Goal: Task Accomplishment & Management: Manage account settings

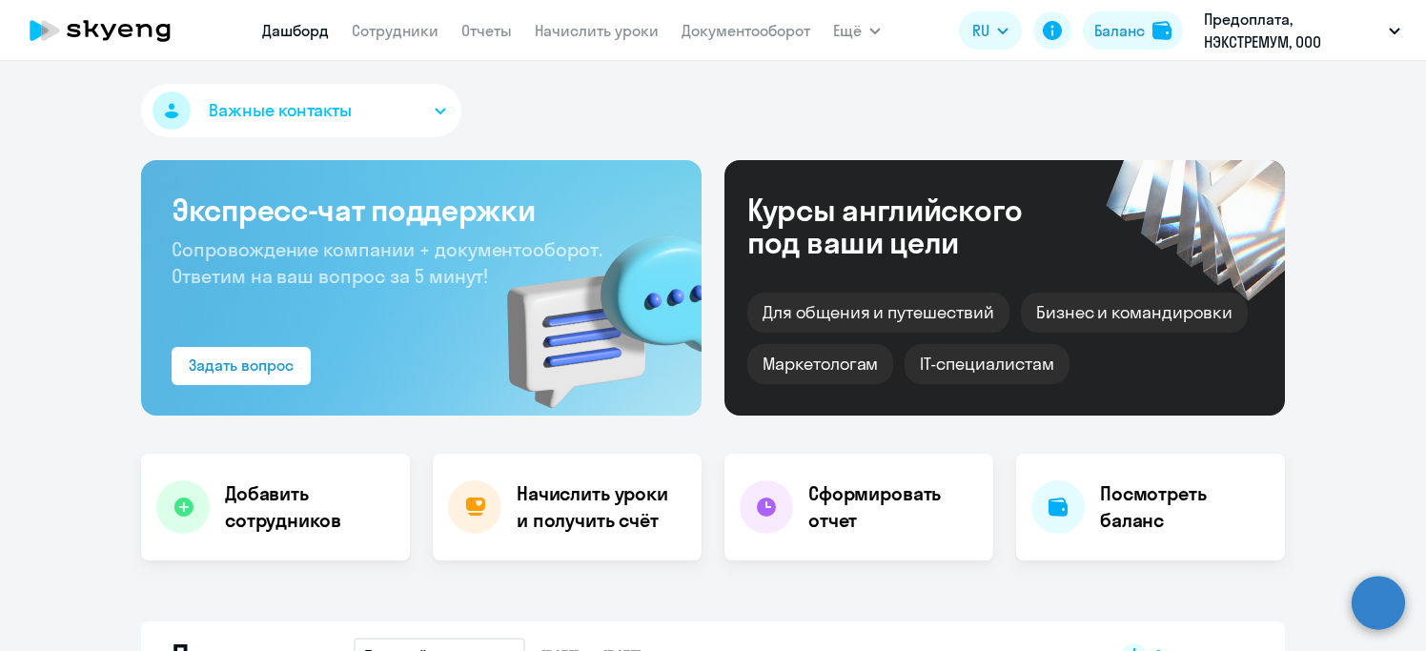
click at [622, 508] on h4 "Начислить уроки и получить счёт" at bounding box center [600, 506] width 166 height 53
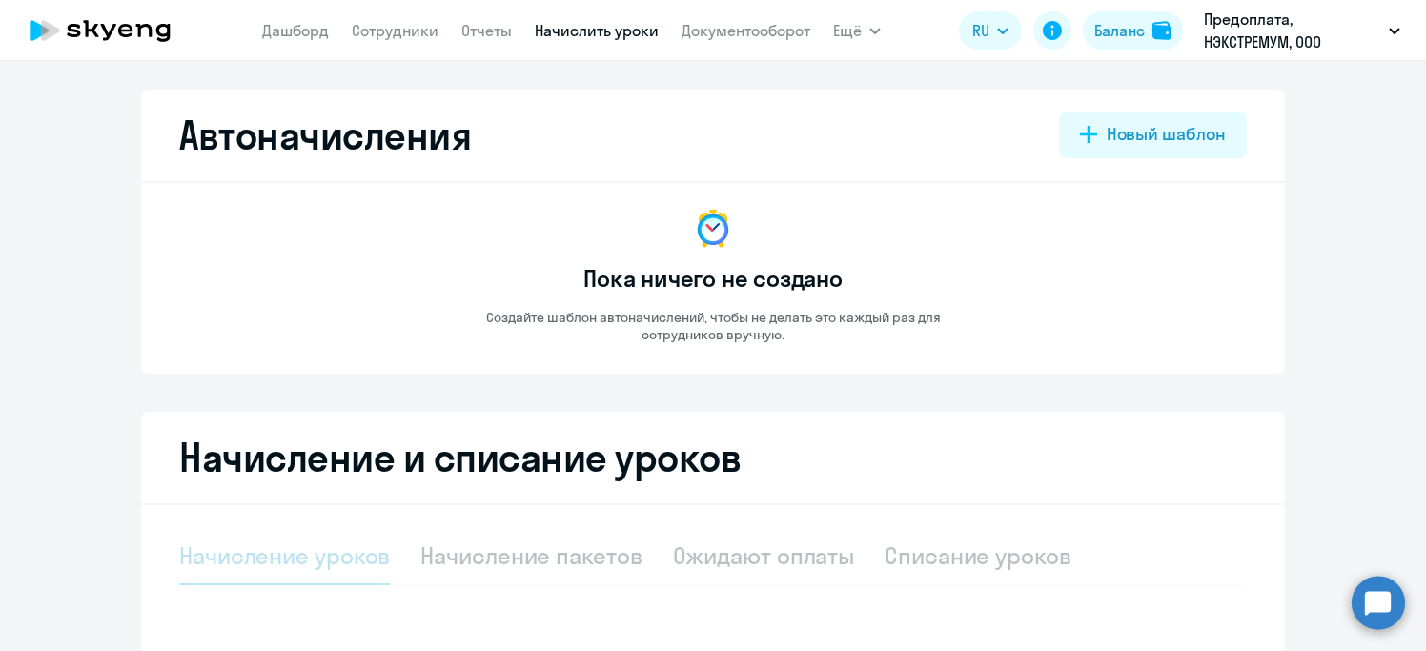
select select "10"
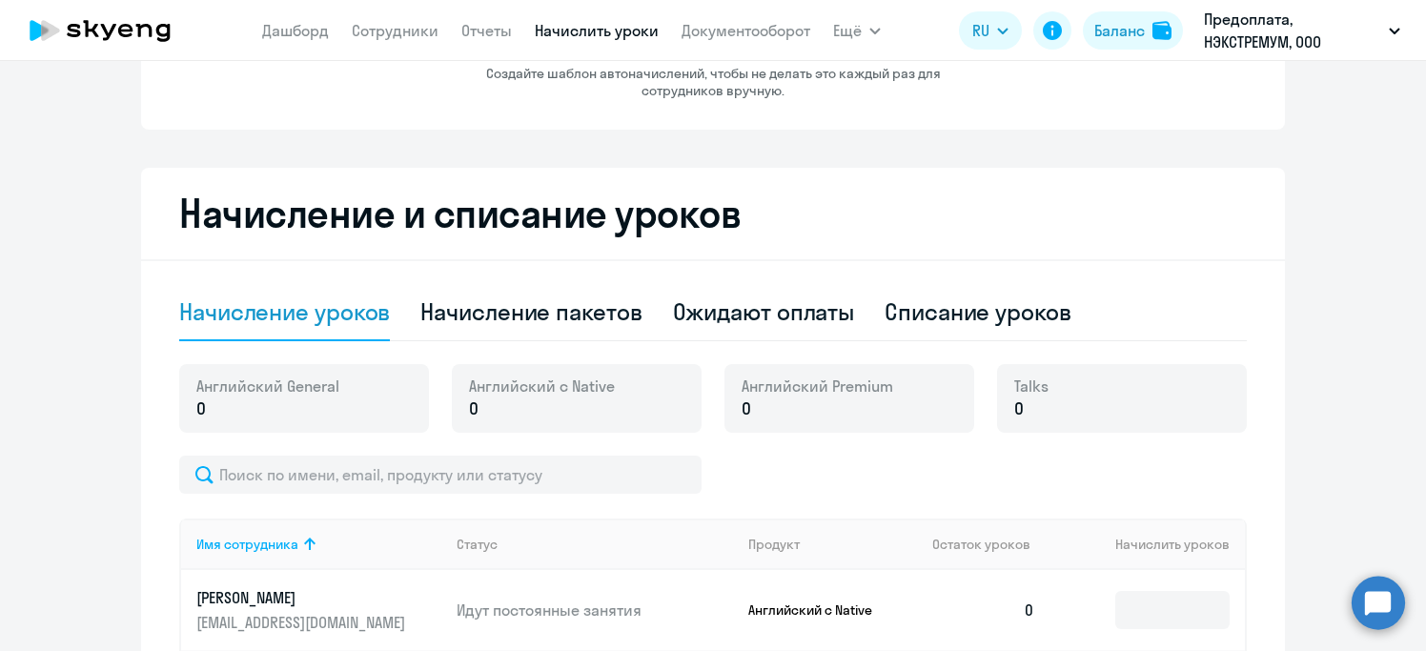
scroll to position [373, 0]
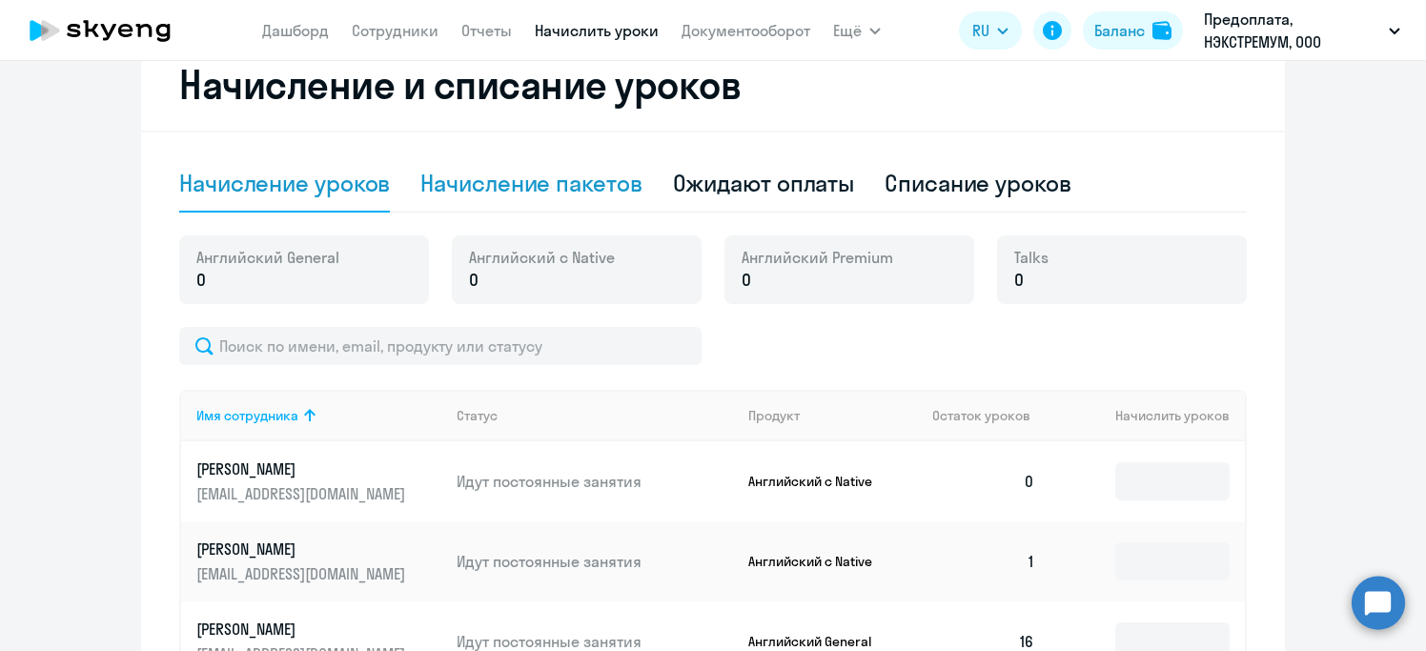
click at [538, 173] on div "Начисление пакетов" at bounding box center [530, 183] width 221 height 30
select select "10"
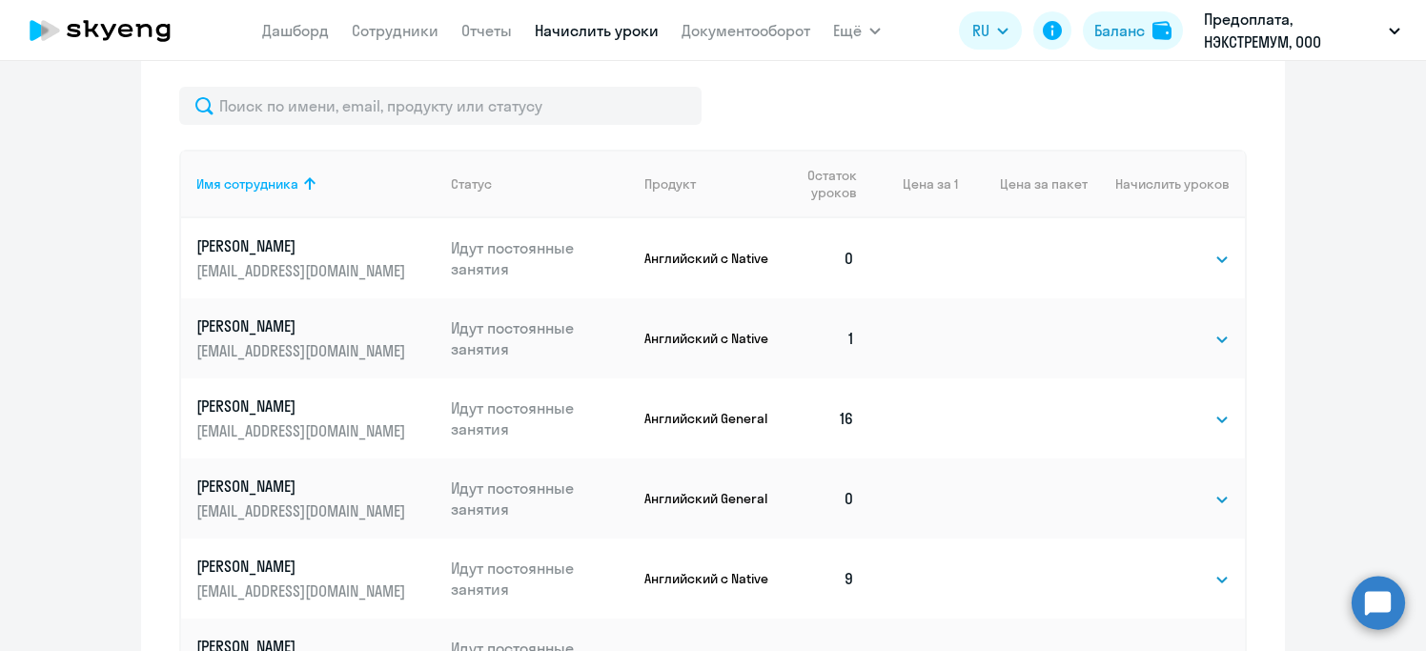
scroll to position [722, 0]
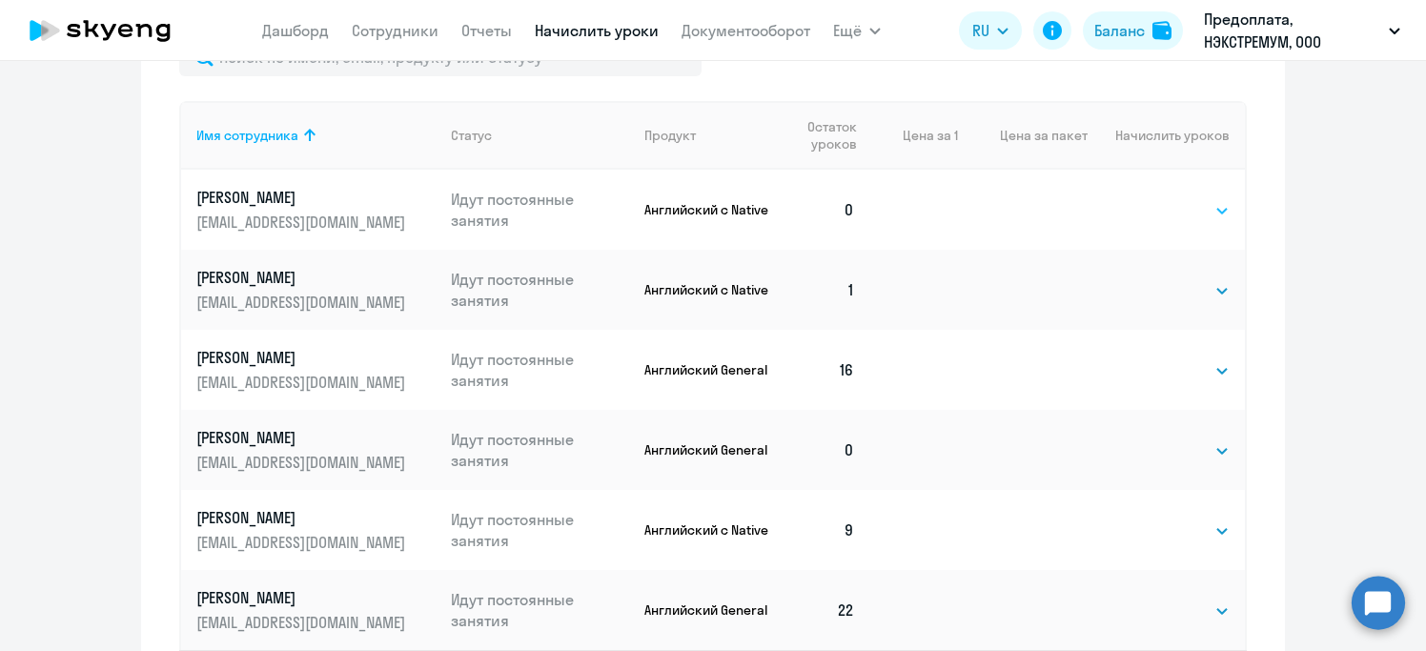
click at [1213, 213] on select "Выбрать 4 8 16 32 64 96 128" at bounding box center [1190, 210] width 78 height 23
select select "8"
click at [1151, 199] on select "Выбрать 4 8 16 32 64 96 128" at bounding box center [1190, 210] width 78 height 23
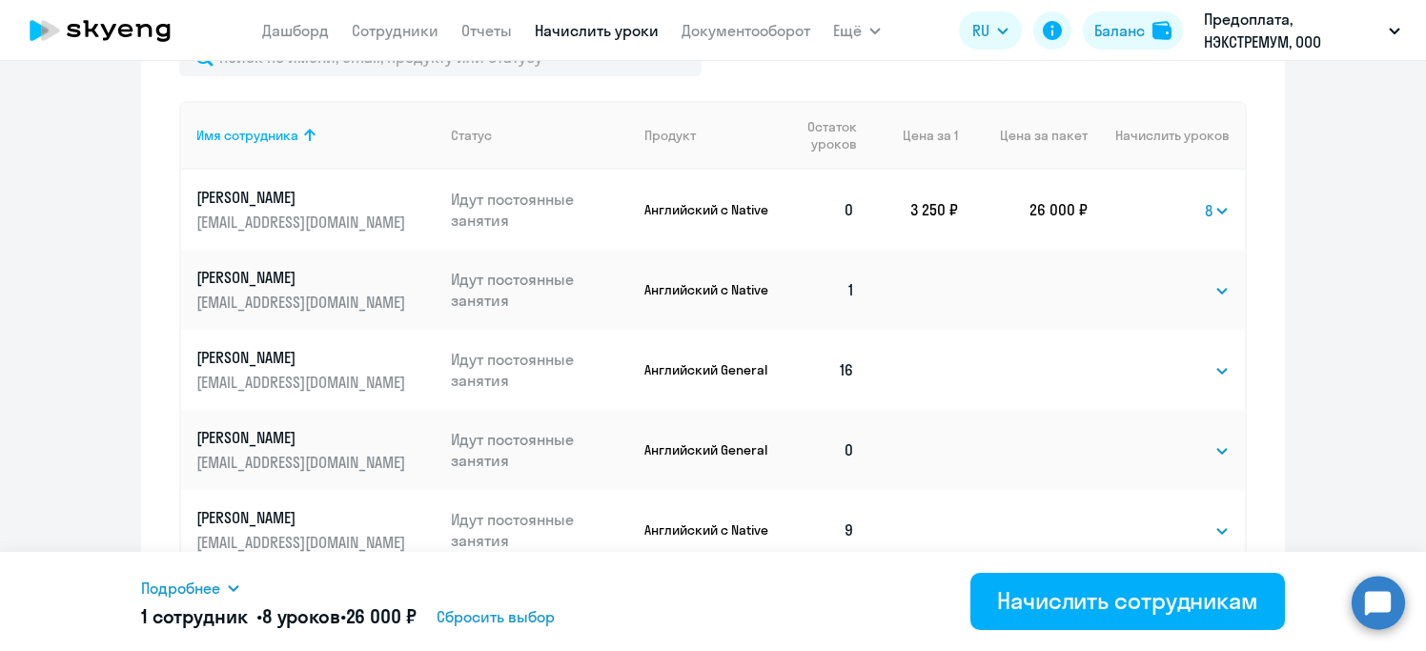
scroll to position [882, 0]
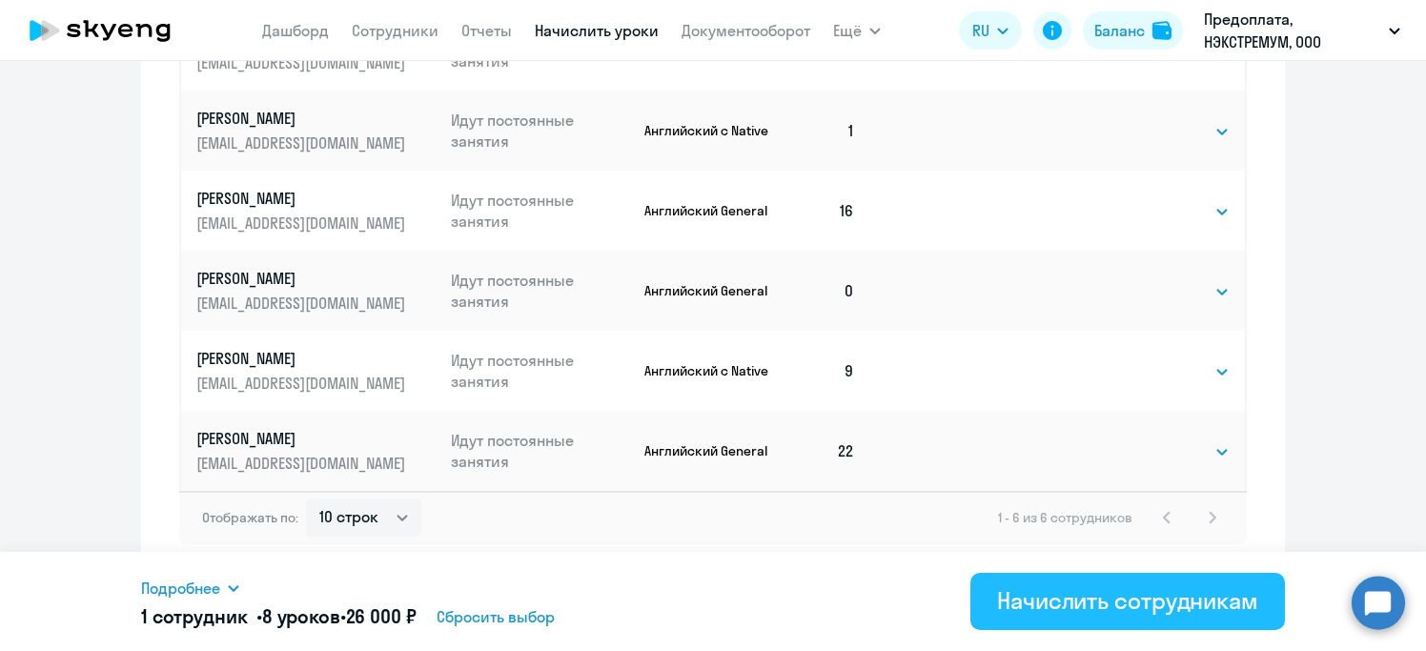
click at [1134, 594] on div "Начислить сотрудникам" at bounding box center [1127, 600] width 261 height 30
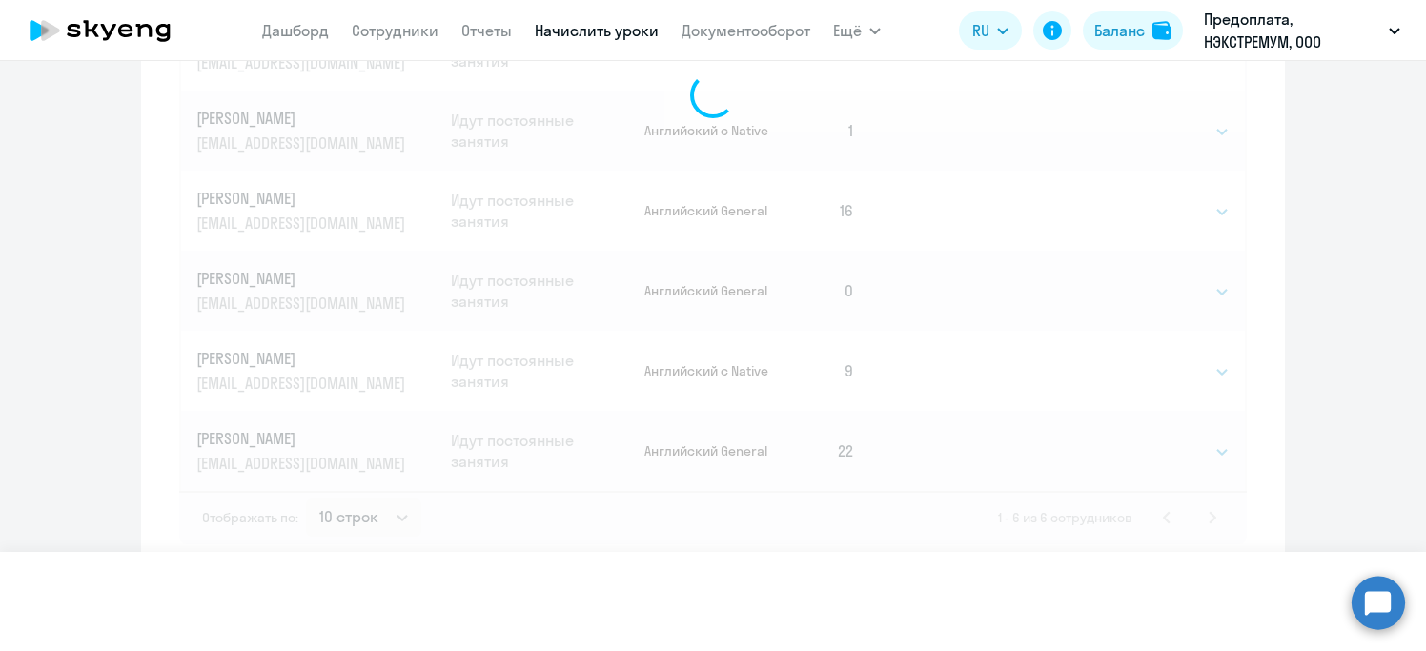
select select
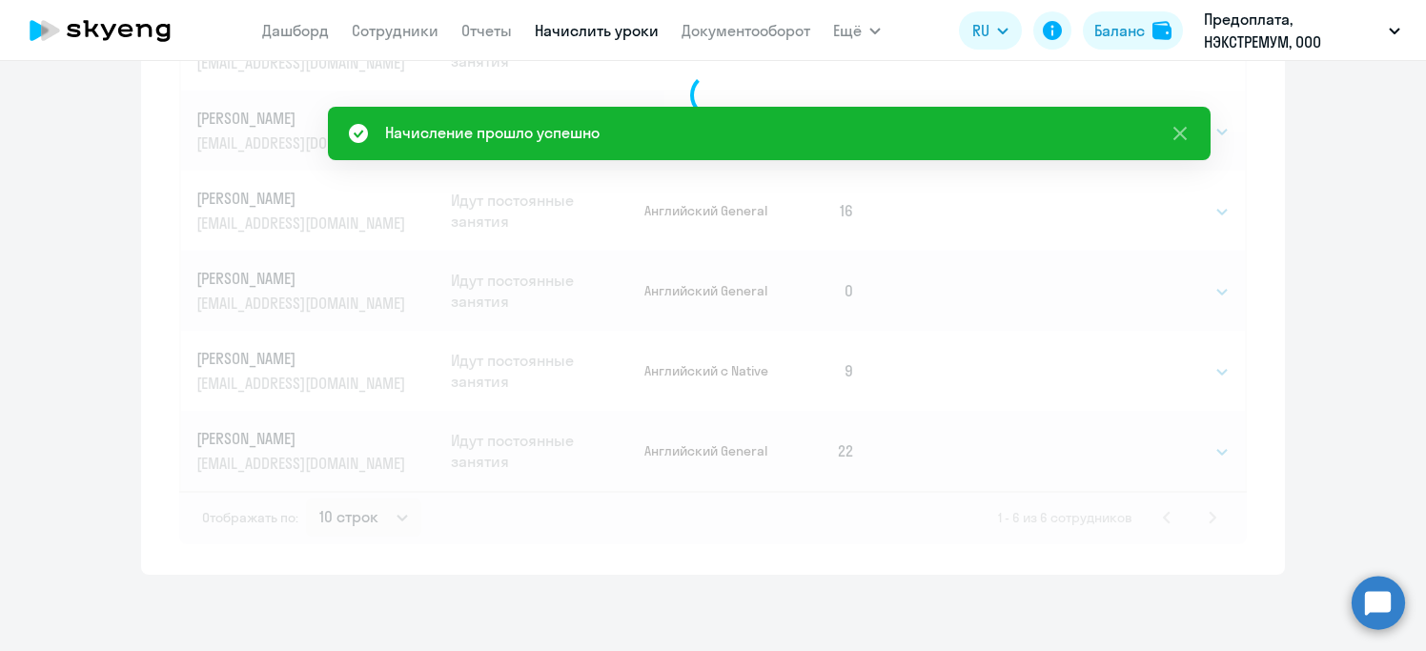
scroll to position [401, 0]
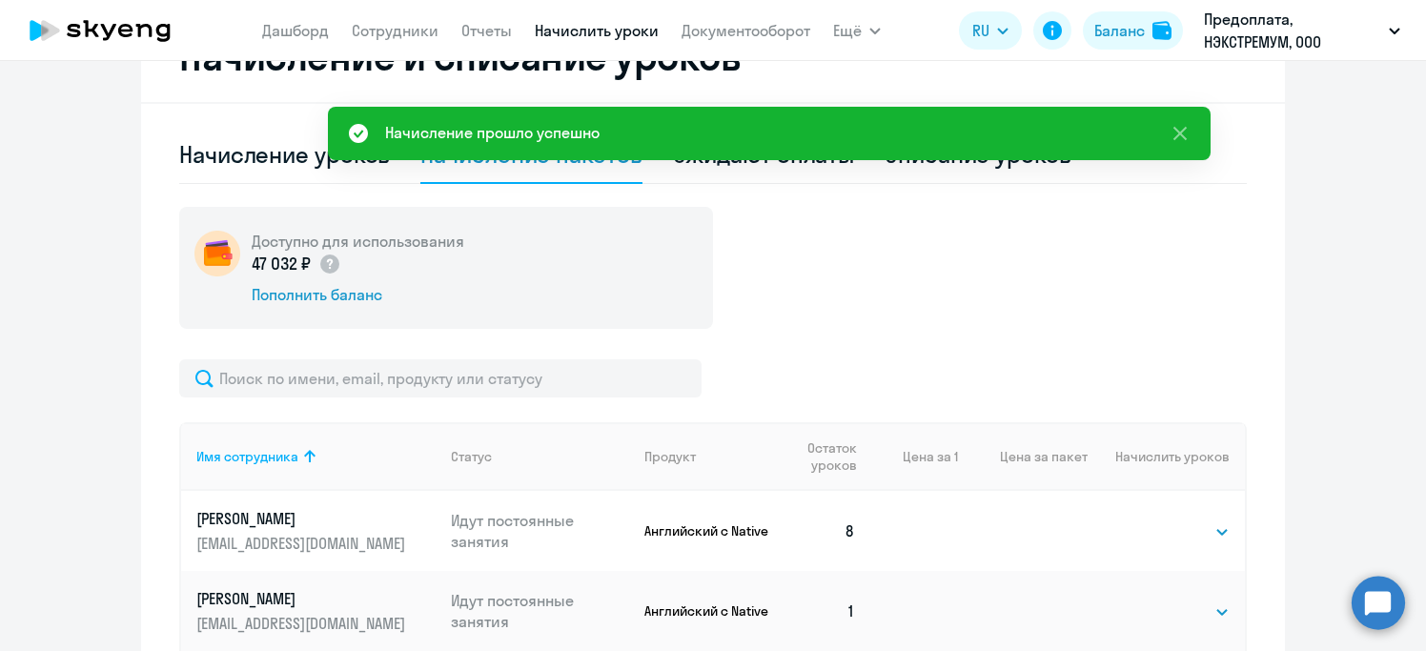
click at [1356, 270] on ng-component "Автоначисления Новый шаблон Пока ничего не создано Создайте шаблон автоначислен…" at bounding box center [713, 371] width 1426 height 1367
click at [1190, 132] on icon at bounding box center [1179, 133] width 23 height 23
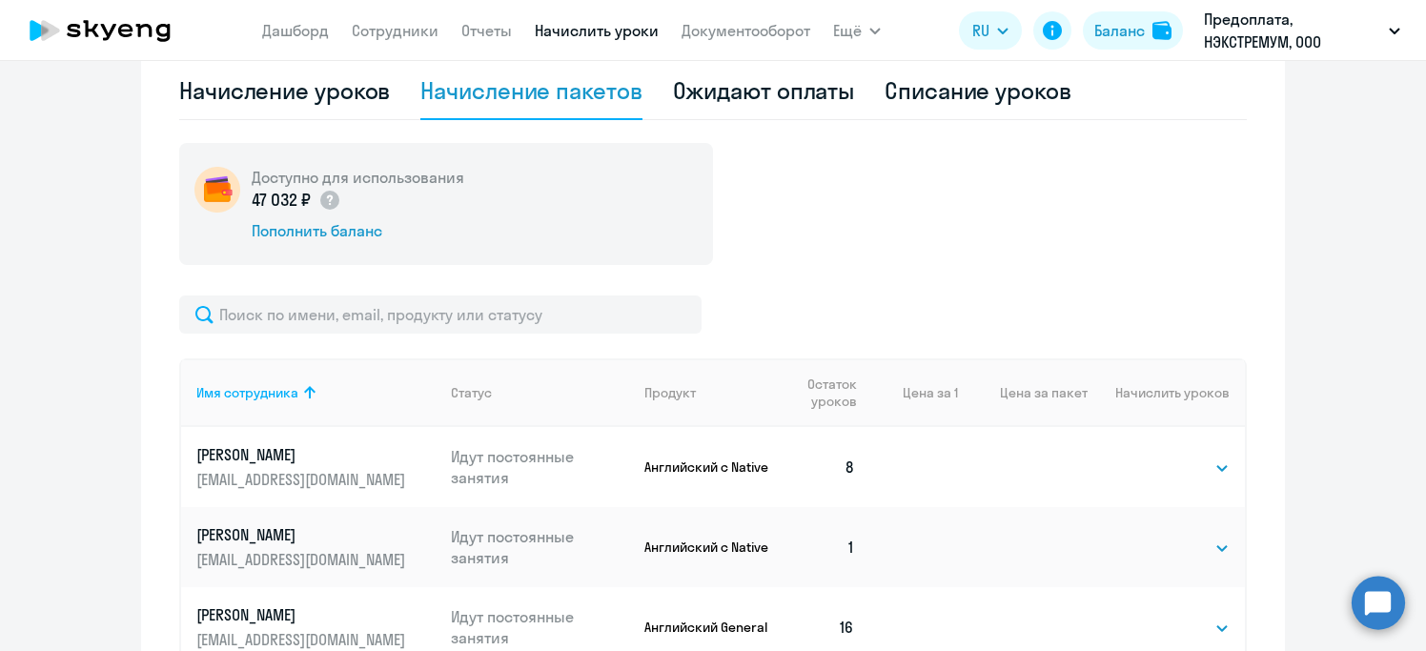
scroll to position [439, 0]
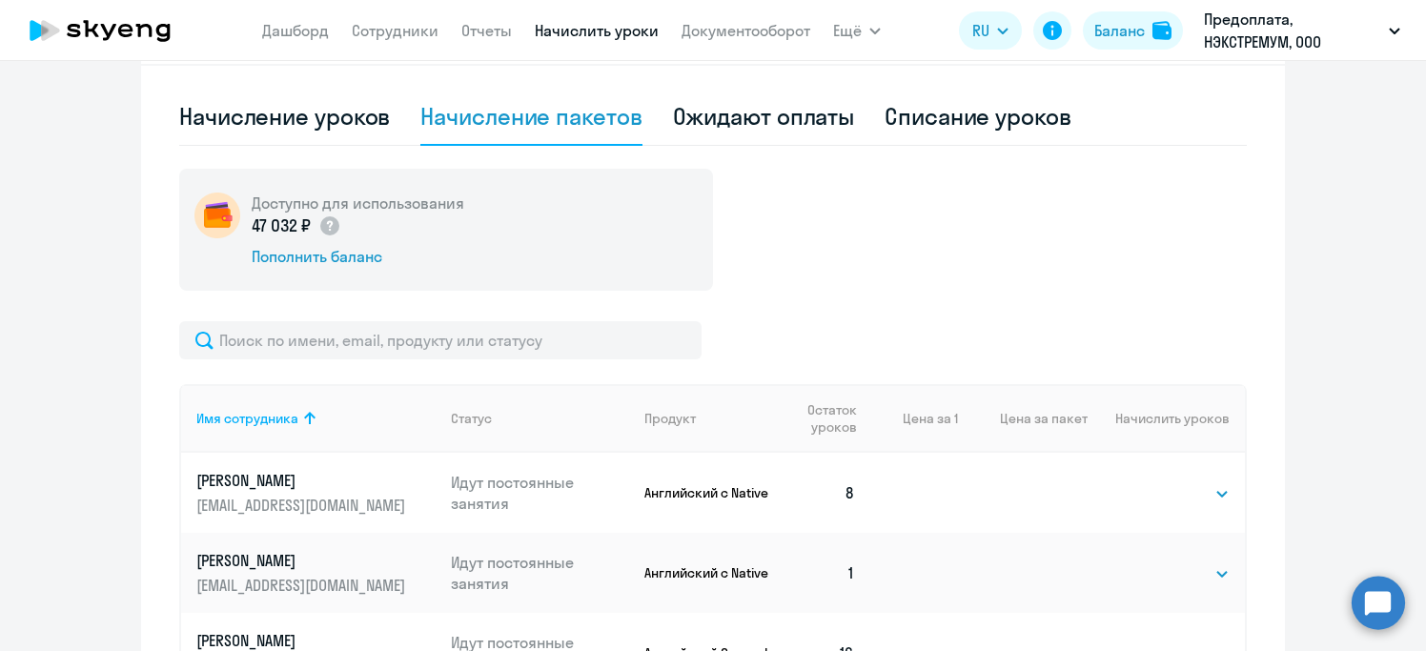
click at [1299, 315] on ng-component "Автоначисления Новый шаблон Пока ничего не создано Создайте шаблон автоначислен…" at bounding box center [713, 333] width 1426 height 1367
